Goal: Information Seeking & Learning: Learn about a topic

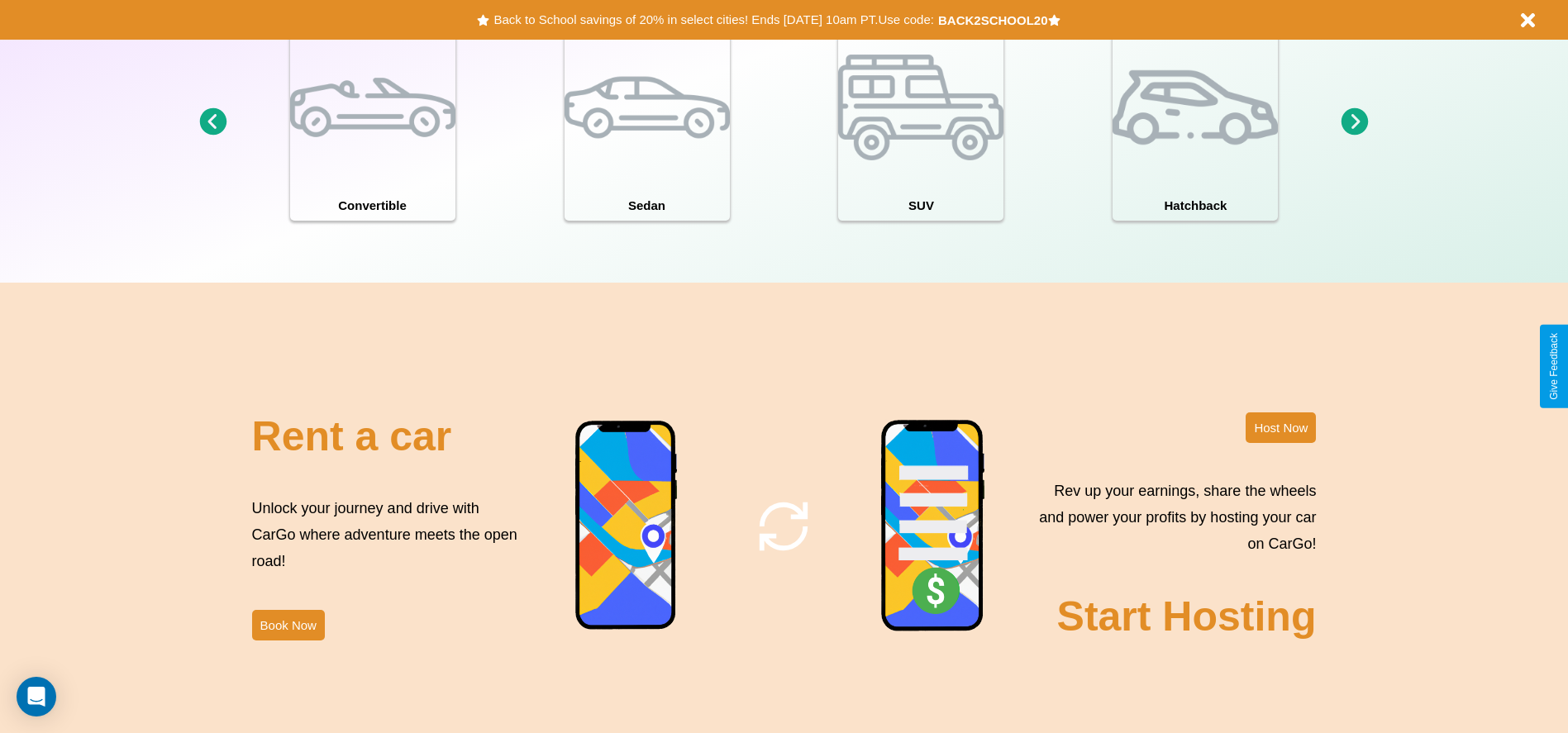
scroll to position [2372, 0]
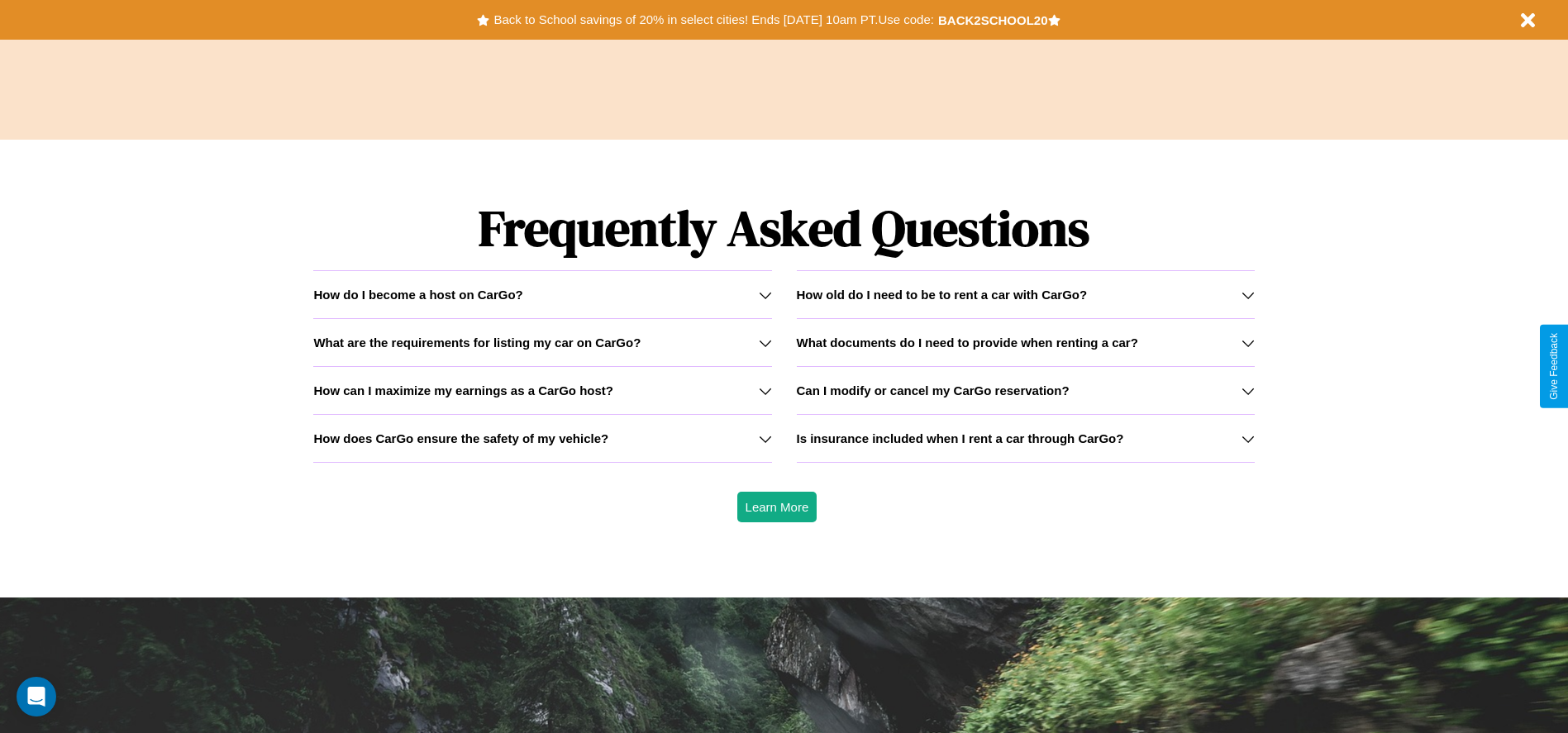
click at [1025, 294] on h3 "How old do I need to be to rent a car with CarGo?" at bounding box center [943, 295] width 291 height 14
click at [543, 438] on h3 "How does CarGo ensure the safety of my vehicle?" at bounding box center [461, 439] width 295 height 14
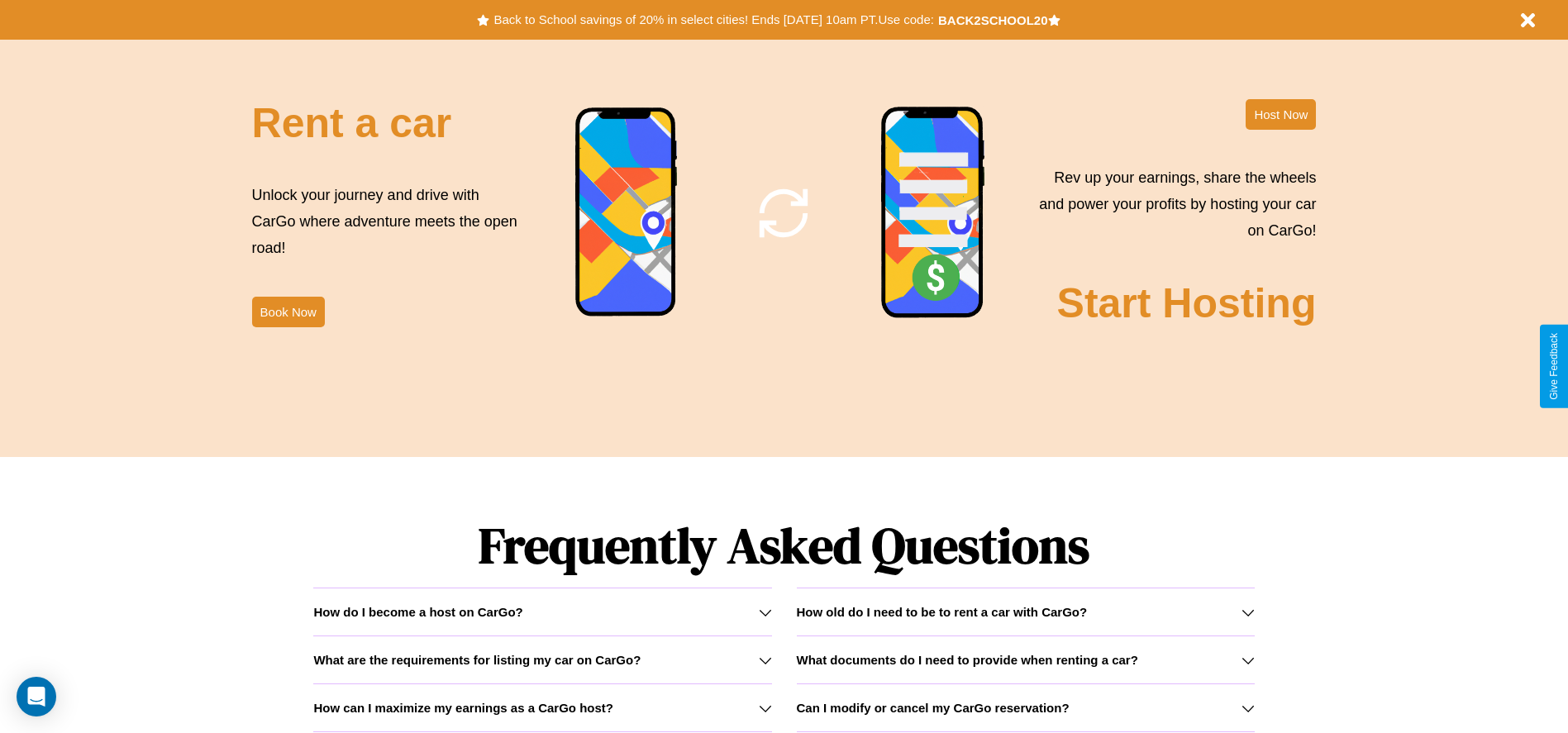
scroll to position [1803, 0]
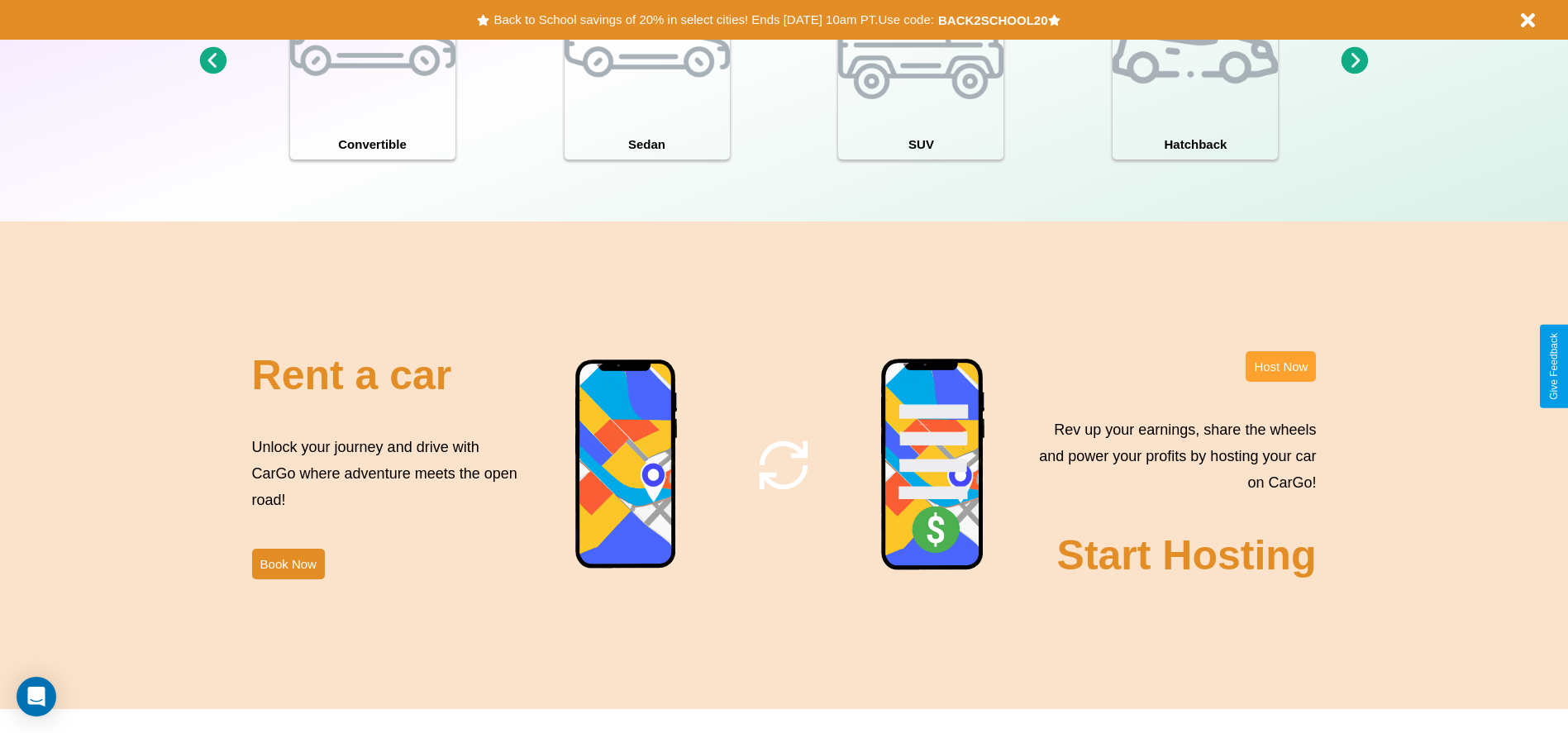
click at [1281, 366] on button "Host Now" at bounding box center [1281, 366] width 70 height 31
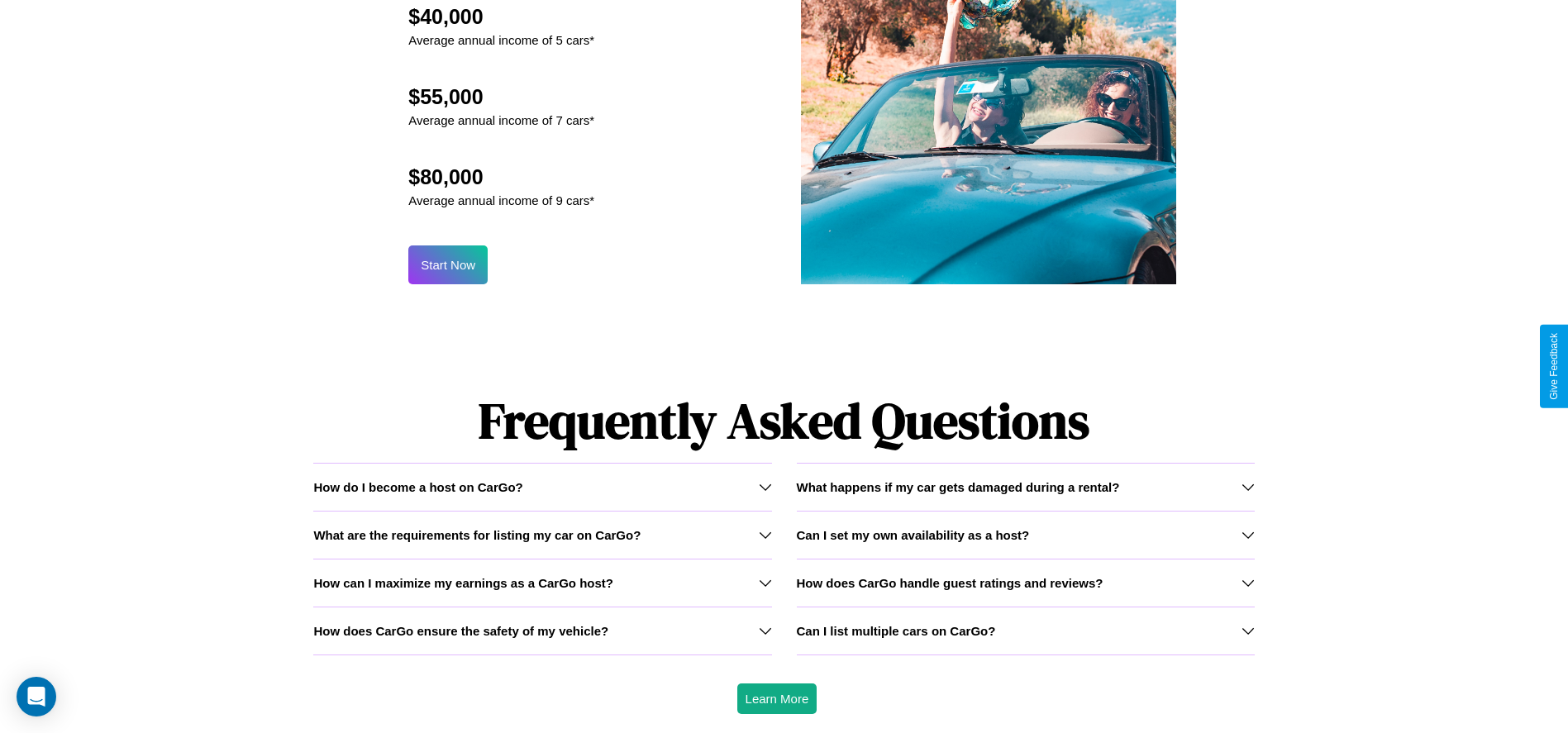
scroll to position [1776, 0]
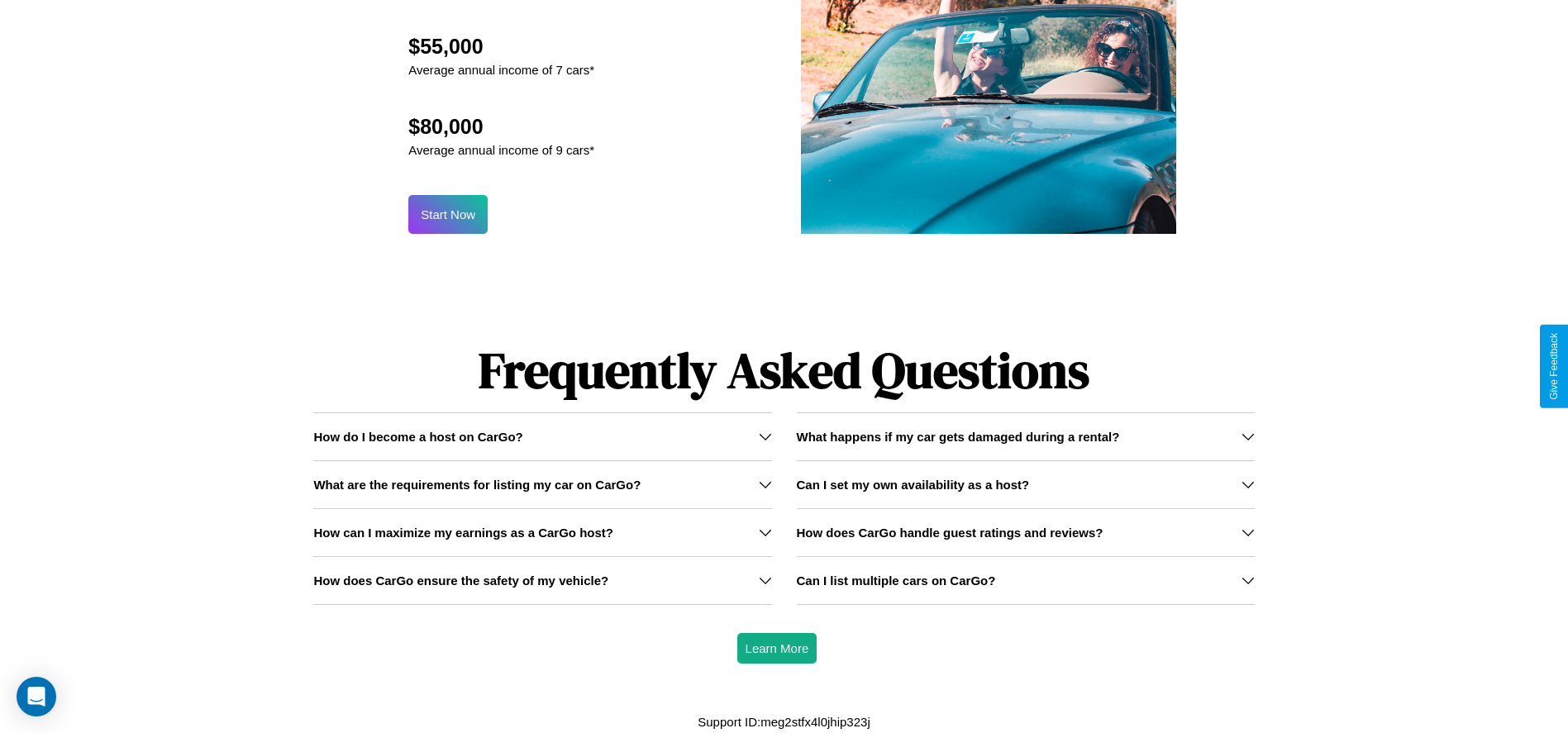
click at [1247, 436] on icon at bounding box center [1248, 436] width 13 height 13
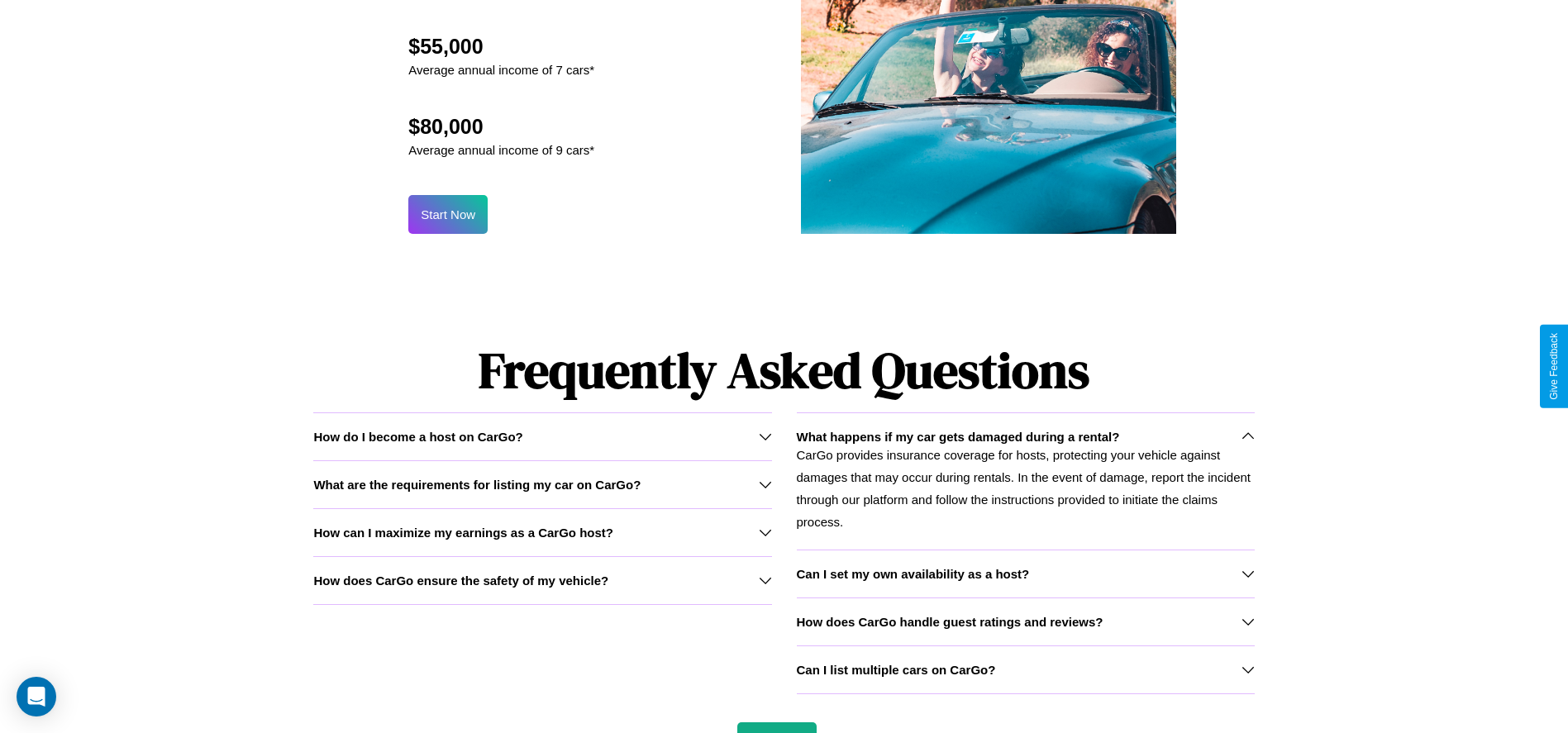
click at [1247, 670] on icon at bounding box center [1248, 670] width 13 height 13
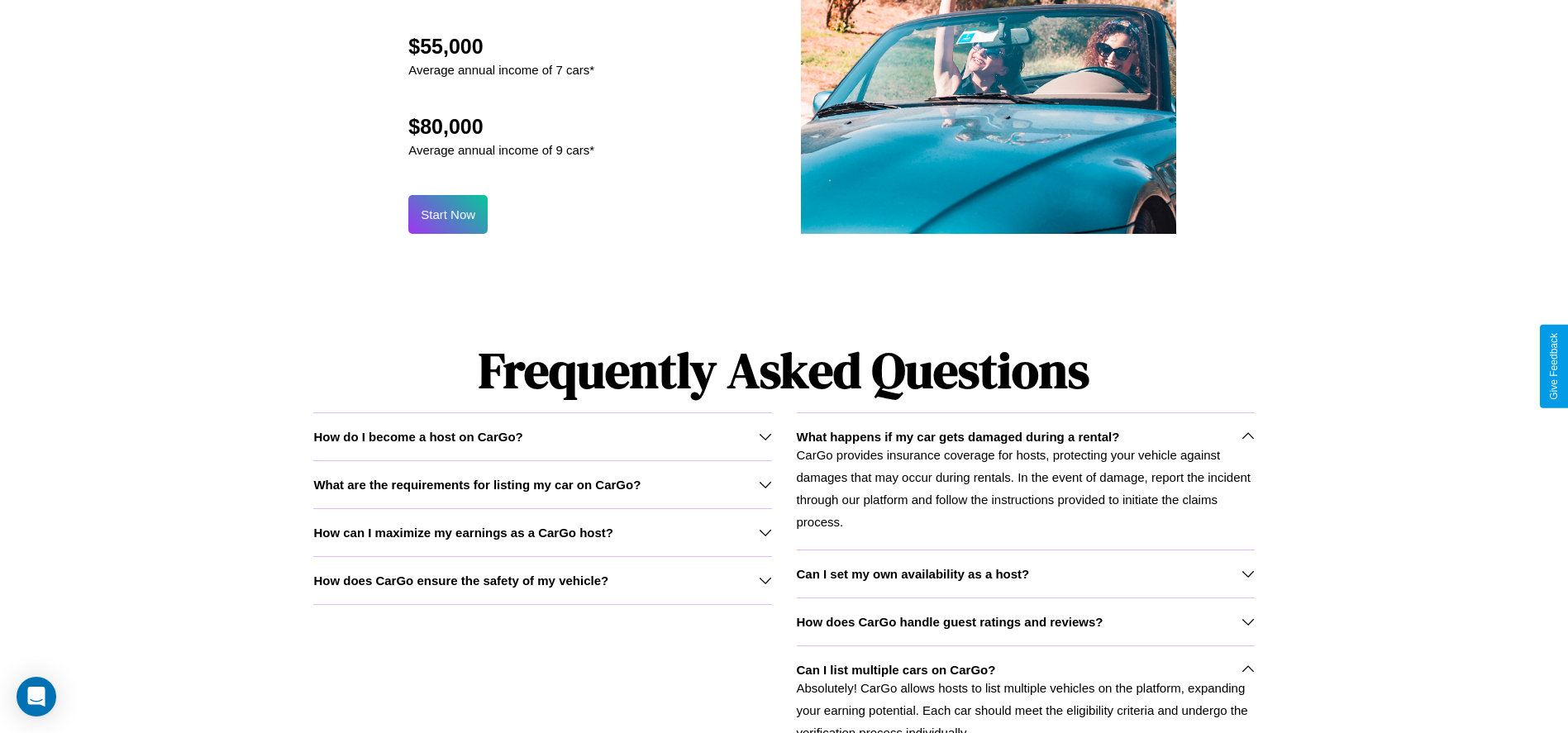
click at [765, 436] on icon at bounding box center [765, 436] width 13 height 13
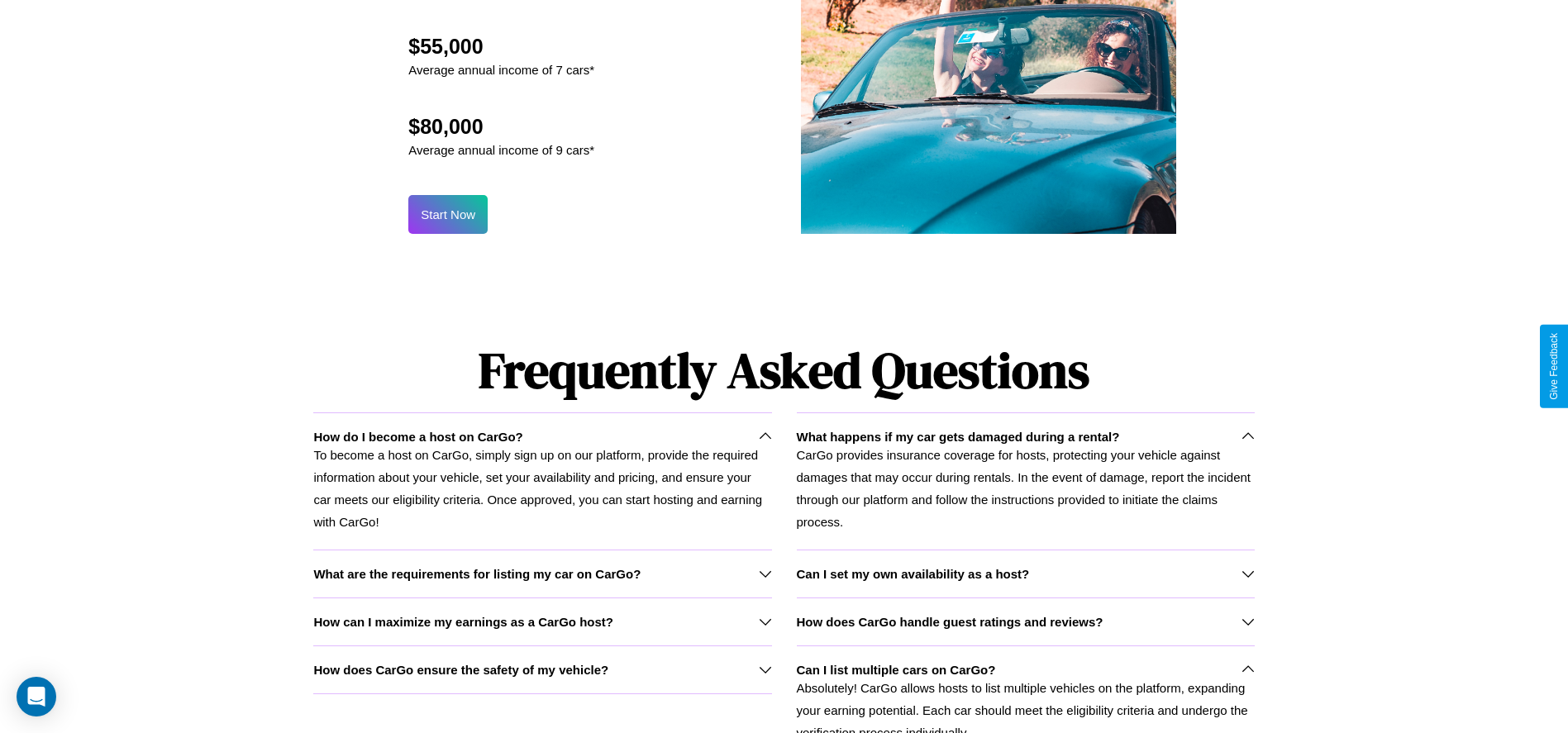
click at [543, 670] on h3 "How does CarGo ensure the safety of my vehicle?" at bounding box center [461, 670] width 295 height 14
click at [1025, 621] on h3 "How does CarGo handle guest ratings and reviews?" at bounding box center [950, 622] width 307 height 14
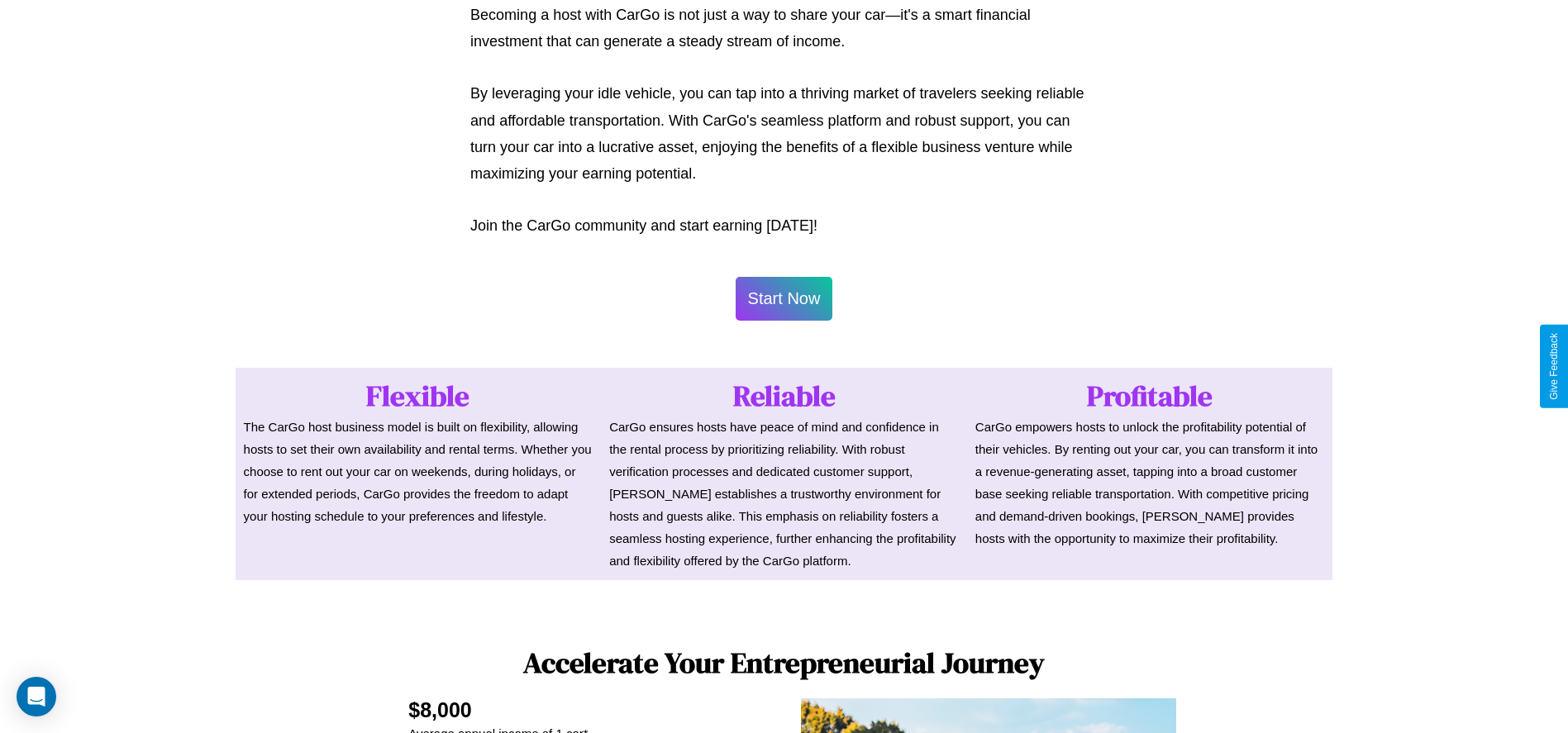
scroll to position [803, 0]
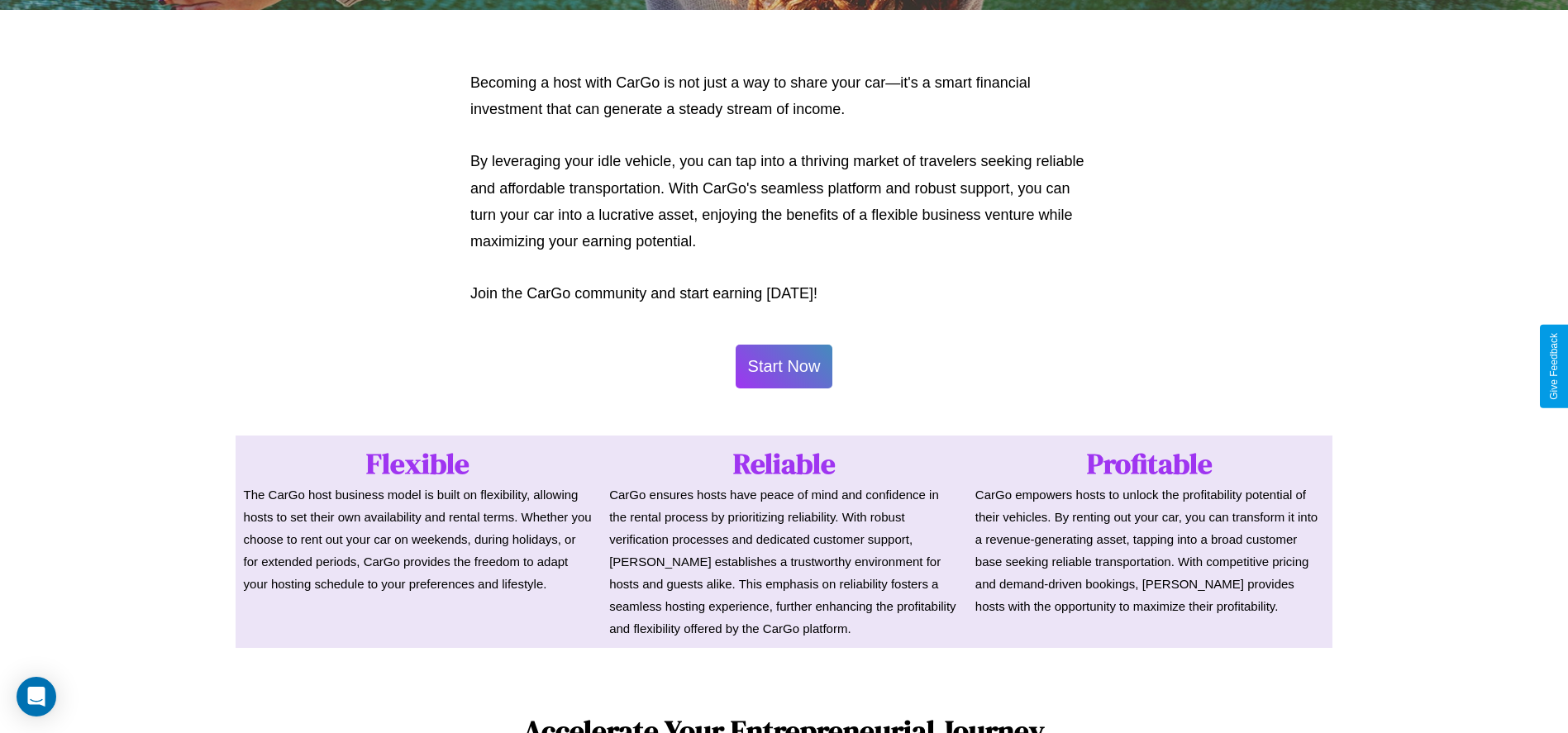
click at [784, 366] on button "Start Now" at bounding box center [784, 366] width 98 height 44
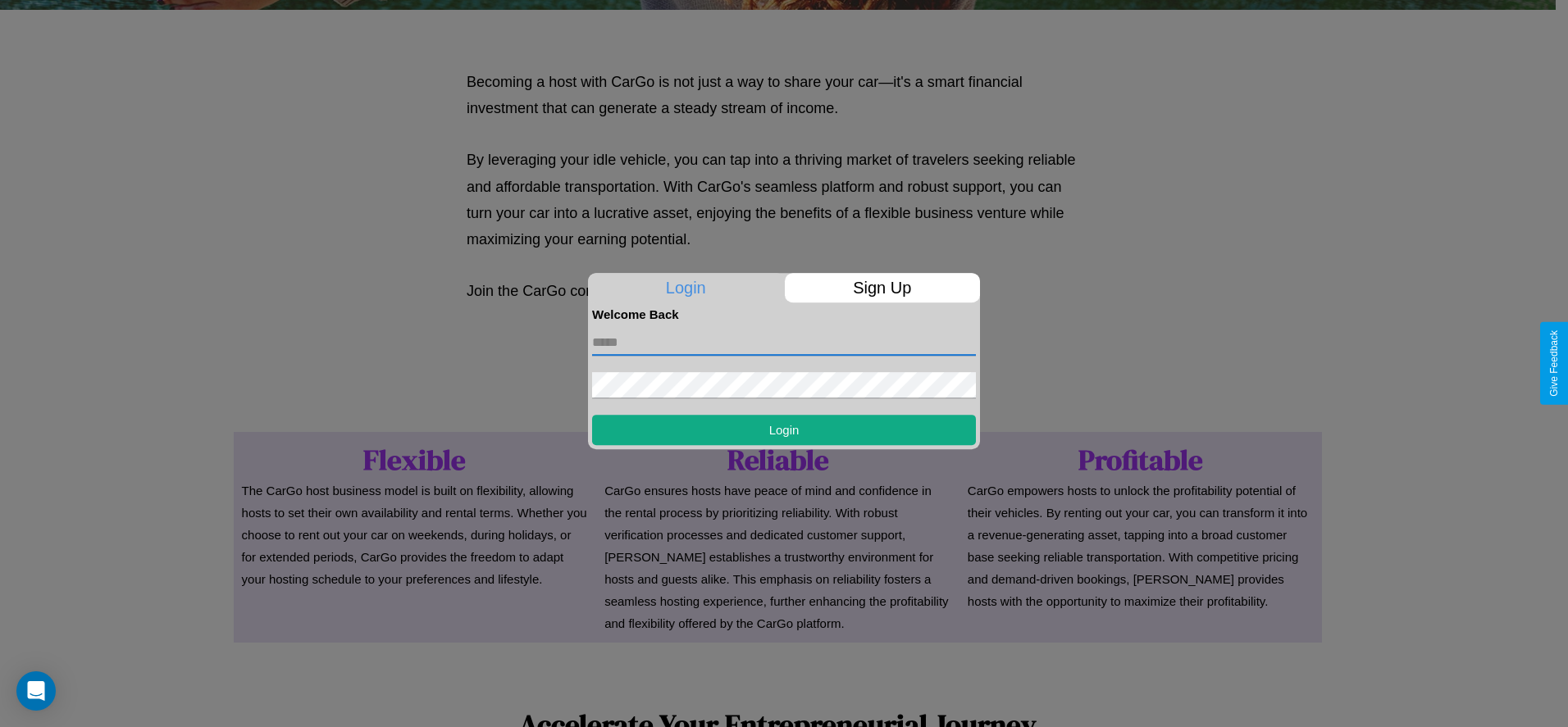
click at [784, 342] on input "text" at bounding box center [784, 343] width 384 height 26
type input "**********"
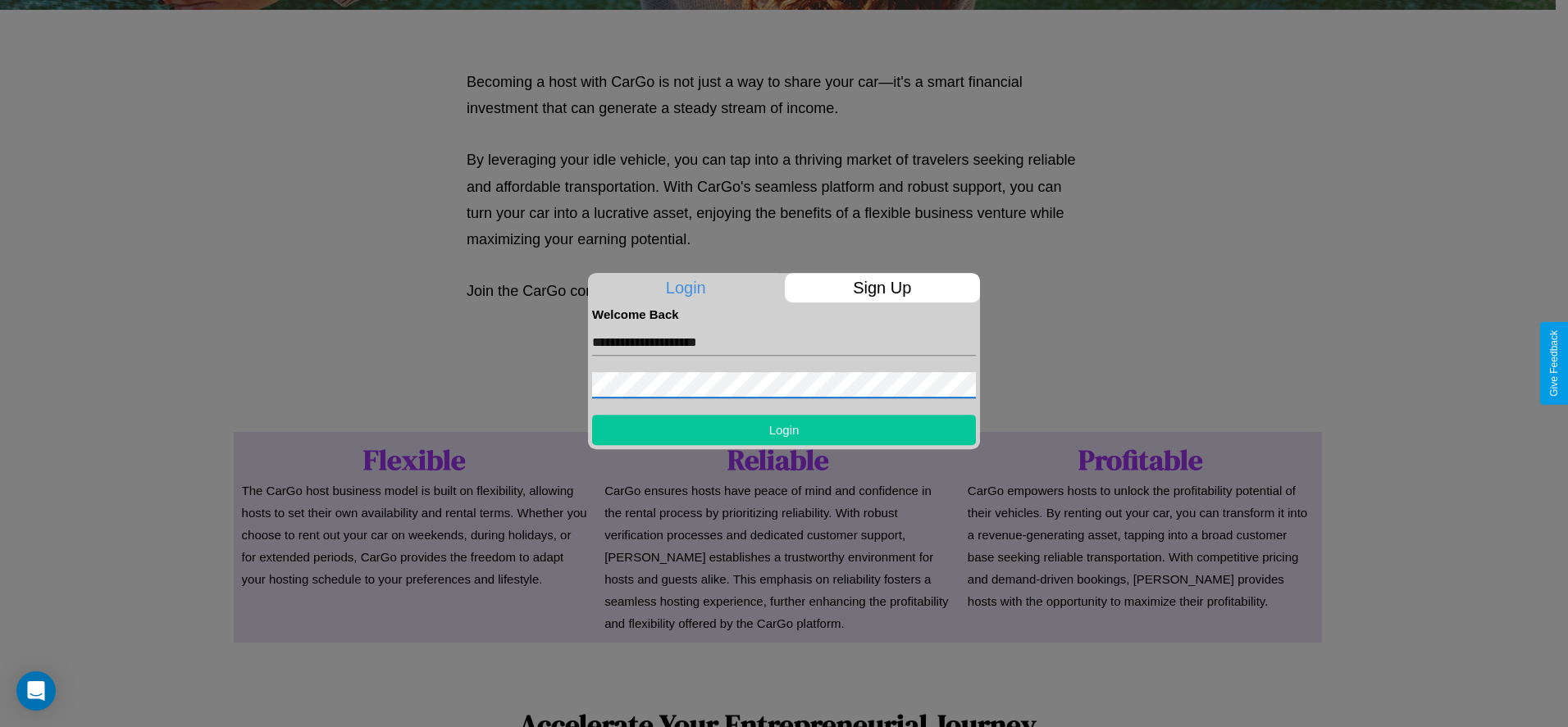
click at [784, 430] on button "Login" at bounding box center [784, 430] width 384 height 31
